Goal: Task Accomplishment & Management: Use online tool/utility

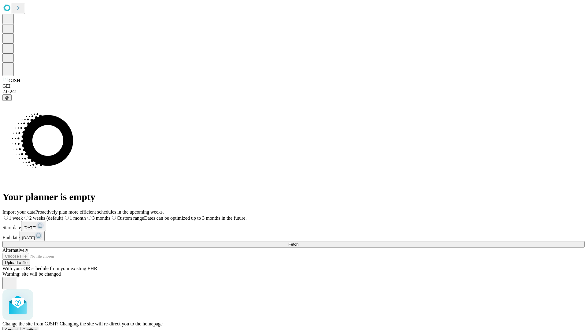
click at [37, 328] on span "Confirm" at bounding box center [30, 330] width 14 height 5
click at [55, 216] on label "2 weeks (default)" at bounding box center [37, 218] width 36 height 5
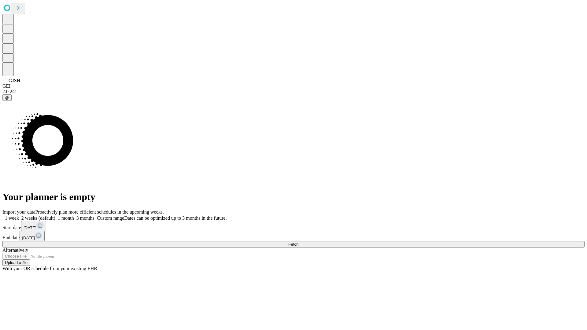
click at [299, 242] on span "Fetch" at bounding box center [294, 244] width 10 height 5
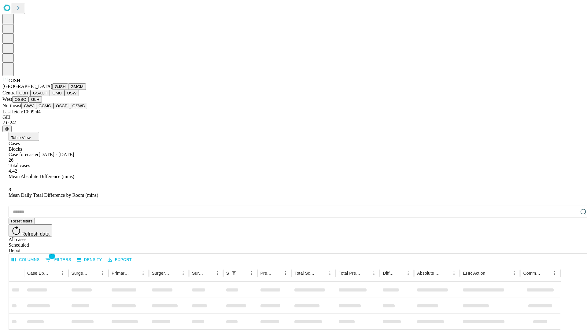
click at [68, 90] on button "GMCM" at bounding box center [77, 87] width 18 height 6
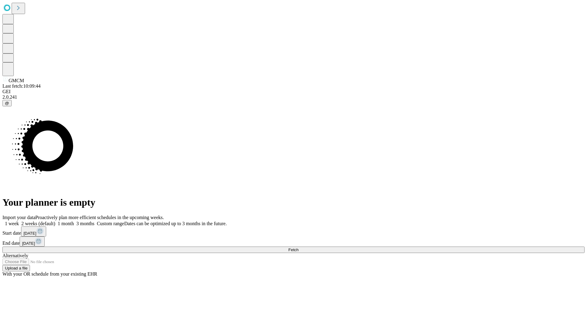
click at [55, 221] on label "2 weeks (default)" at bounding box center [37, 223] width 36 height 5
click at [299, 248] on span "Fetch" at bounding box center [294, 250] width 10 height 5
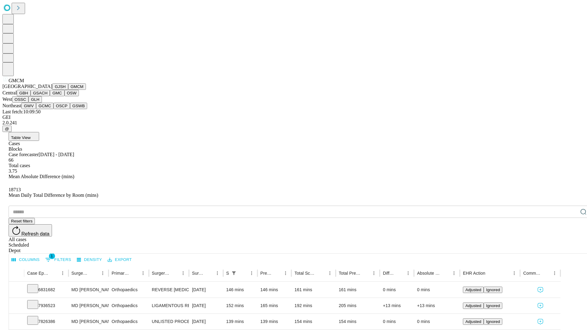
click at [31, 96] on button "GBH" at bounding box center [24, 93] width 14 height 6
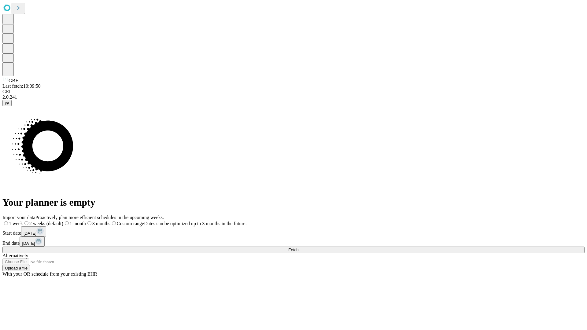
click at [63, 221] on label "2 weeks (default)" at bounding box center [43, 223] width 40 height 5
click at [299, 248] on span "Fetch" at bounding box center [294, 250] width 10 height 5
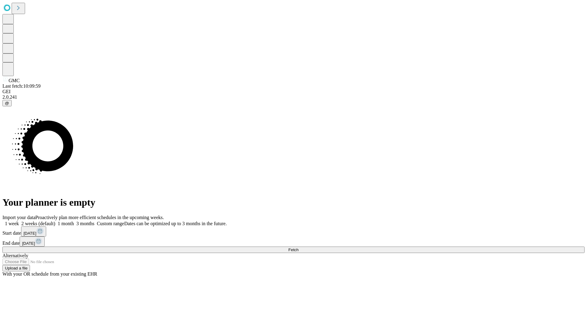
click at [55, 221] on label "2 weeks (default)" at bounding box center [37, 223] width 36 height 5
click at [299, 248] on span "Fetch" at bounding box center [294, 250] width 10 height 5
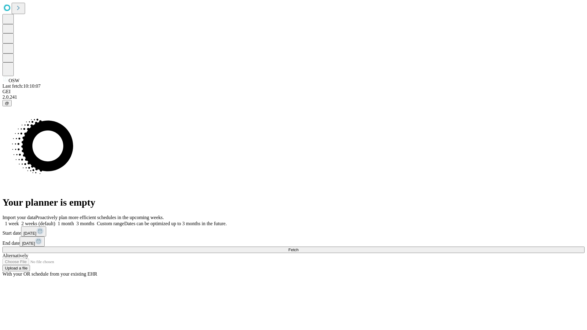
click at [55, 221] on label "2 weeks (default)" at bounding box center [37, 223] width 36 height 5
click at [299, 248] on span "Fetch" at bounding box center [294, 250] width 10 height 5
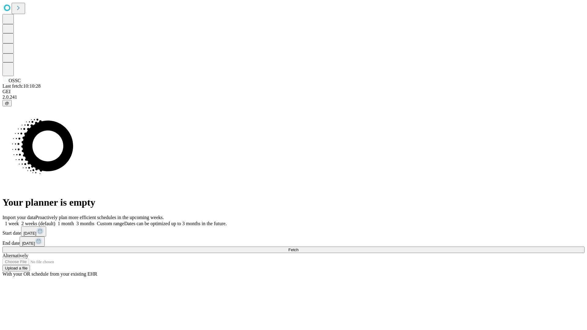
click at [55, 221] on label "2 weeks (default)" at bounding box center [37, 223] width 36 height 5
click at [299, 248] on span "Fetch" at bounding box center [294, 250] width 10 height 5
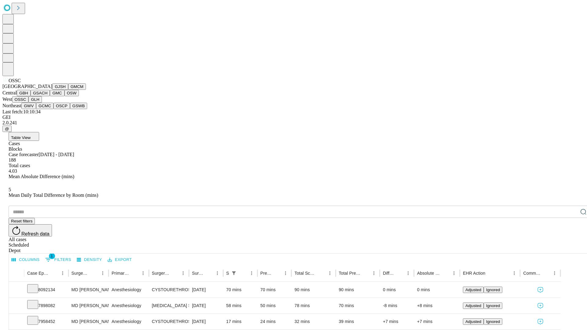
click at [42, 103] on button "GLH" at bounding box center [34, 99] width 13 height 6
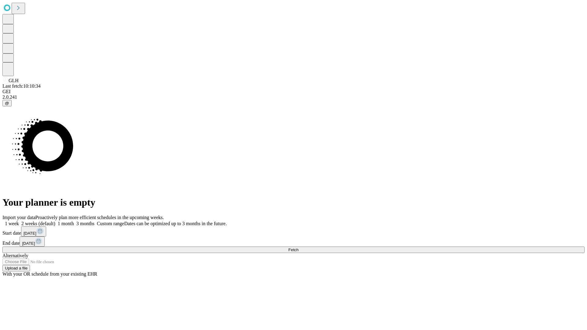
click at [55, 221] on label "2 weeks (default)" at bounding box center [37, 223] width 36 height 5
click at [299, 248] on span "Fetch" at bounding box center [294, 250] width 10 height 5
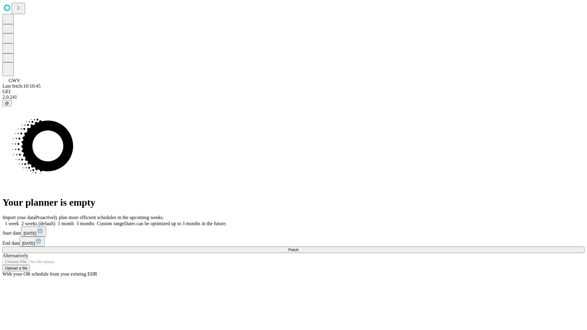
click at [55, 221] on label "2 weeks (default)" at bounding box center [37, 223] width 36 height 5
click at [299, 248] on span "Fetch" at bounding box center [294, 250] width 10 height 5
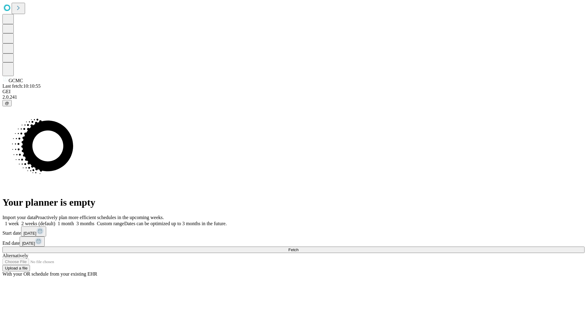
click at [55, 221] on label "2 weeks (default)" at bounding box center [37, 223] width 36 height 5
click at [299, 248] on span "Fetch" at bounding box center [294, 250] width 10 height 5
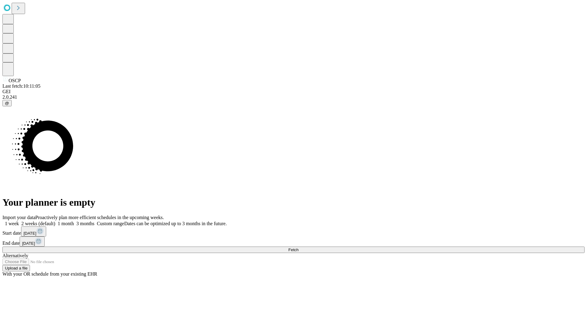
click at [55, 221] on label "2 weeks (default)" at bounding box center [37, 223] width 36 height 5
click at [299, 248] on span "Fetch" at bounding box center [294, 250] width 10 height 5
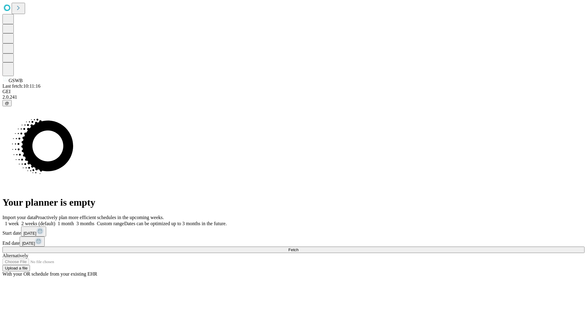
click at [55, 221] on label "2 weeks (default)" at bounding box center [37, 223] width 36 height 5
click at [299, 248] on span "Fetch" at bounding box center [294, 250] width 10 height 5
